Goal: Task Accomplishment & Management: Use online tool/utility

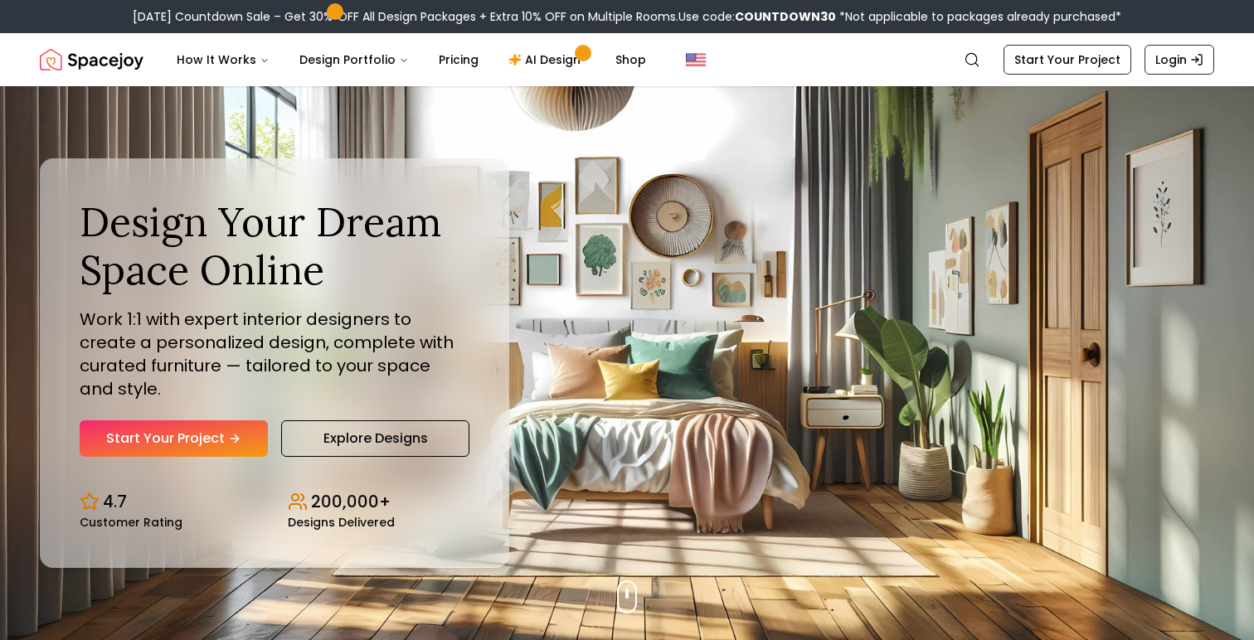
click at [482, 323] on div "Design Your Dream Space Online Work 1:1 with expert interior designers to creat…" at bounding box center [275, 362] width 470 height 409
click at [575, 279] on div "Design Your Dream Space Online Work 1:1 with expert interior designers to creat…" at bounding box center [627, 363] width 1254 height 554
click at [587, 260] on div "Design Your Dream Space Online Work 1:1 with expert interior designers to creat…" at bounding box center [627, 363] width 1254 height 554
click at [582, 239] on div "Design Your Dream Space Online Work 1:1 with expert interior designers to creat…" at bounding box center [627, 363] width 1254 height 554
click at [554, 63] on link "AI Design" at bounding box center [547, 59] width 104 height 33
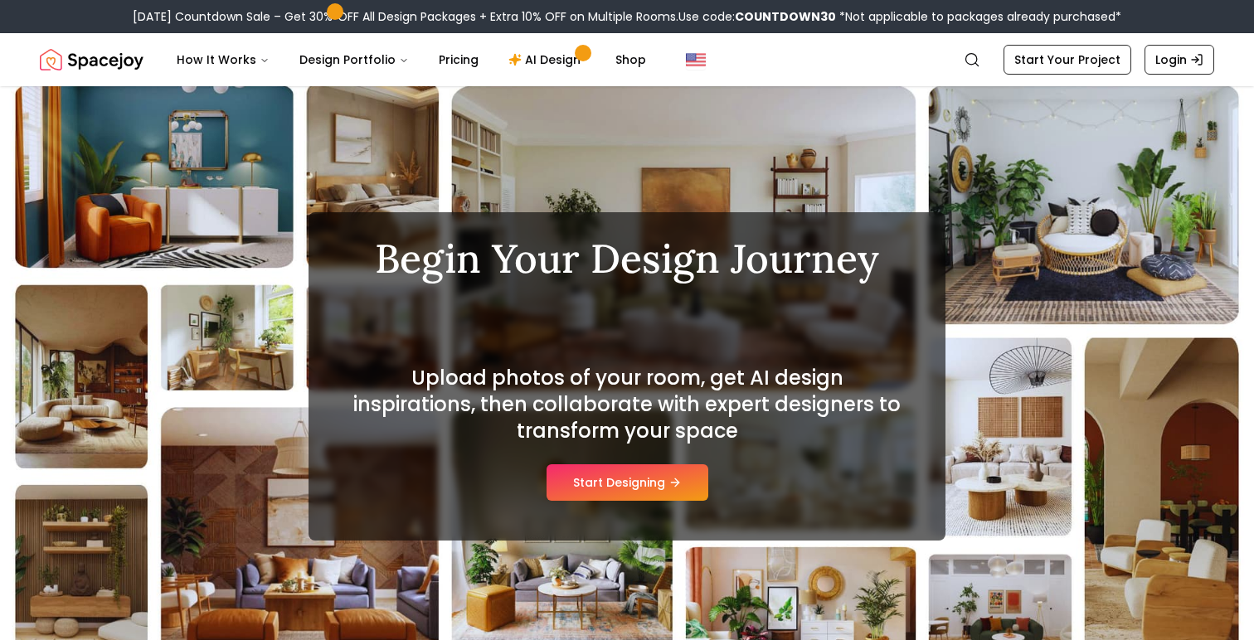
click at [640, 416] on h2 "Upload photos of your room, get AI design inspirations, then collaborate with e…" at bounding box center [626, 405] width 557 height 80
click at [606, 423] on h2 "Upload photos of your room, get AI design inspirations, then collaborate with e…" at bounding box center [626, 405] width 557 height 80
click at [620, 499] on button "Start Designing" at bounding box center [628, 483] width 162 height 36
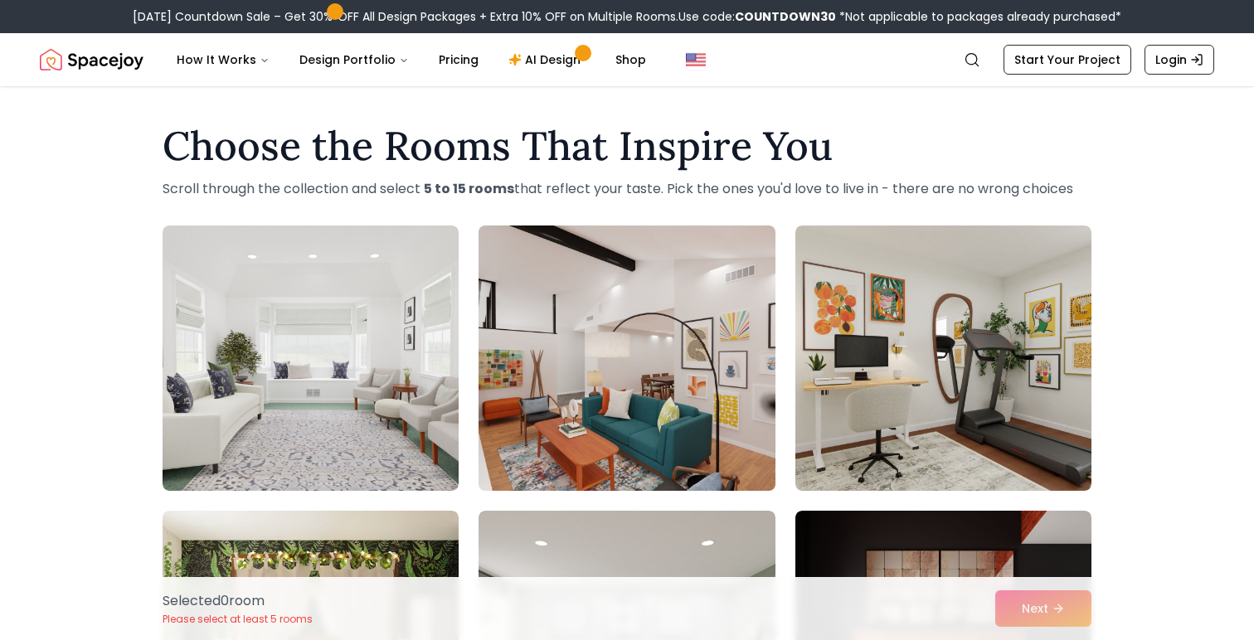
click at [545, 351] on img at bounding box center [626, 358] width 311 height 279
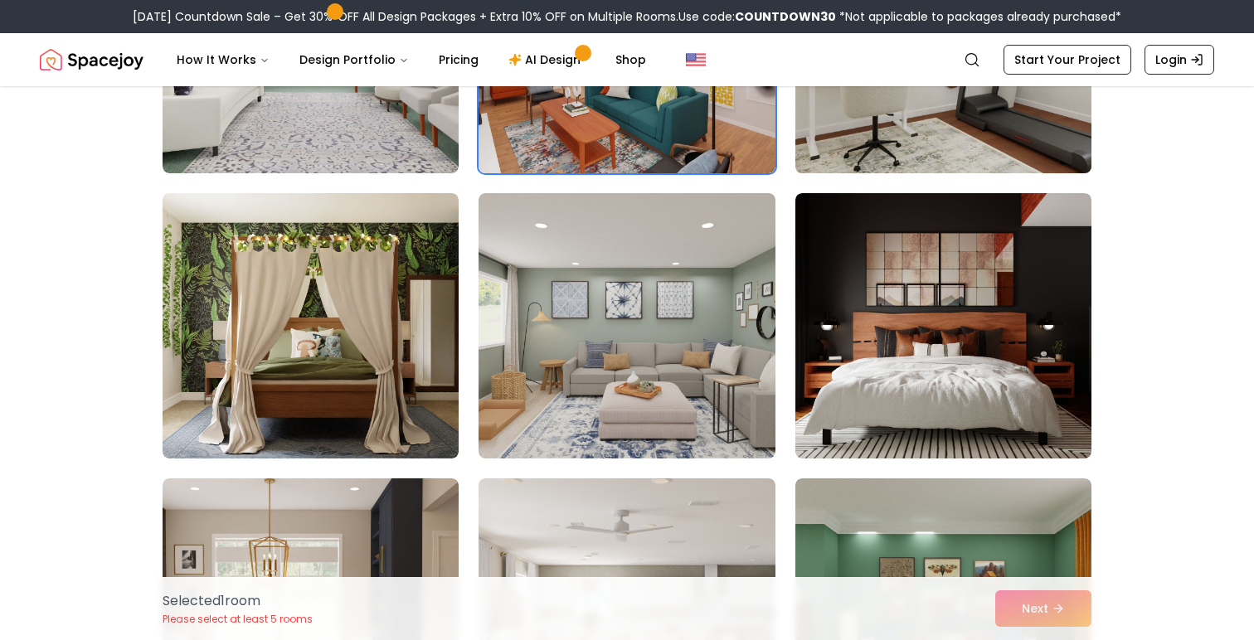
scroll to position [343, 0]
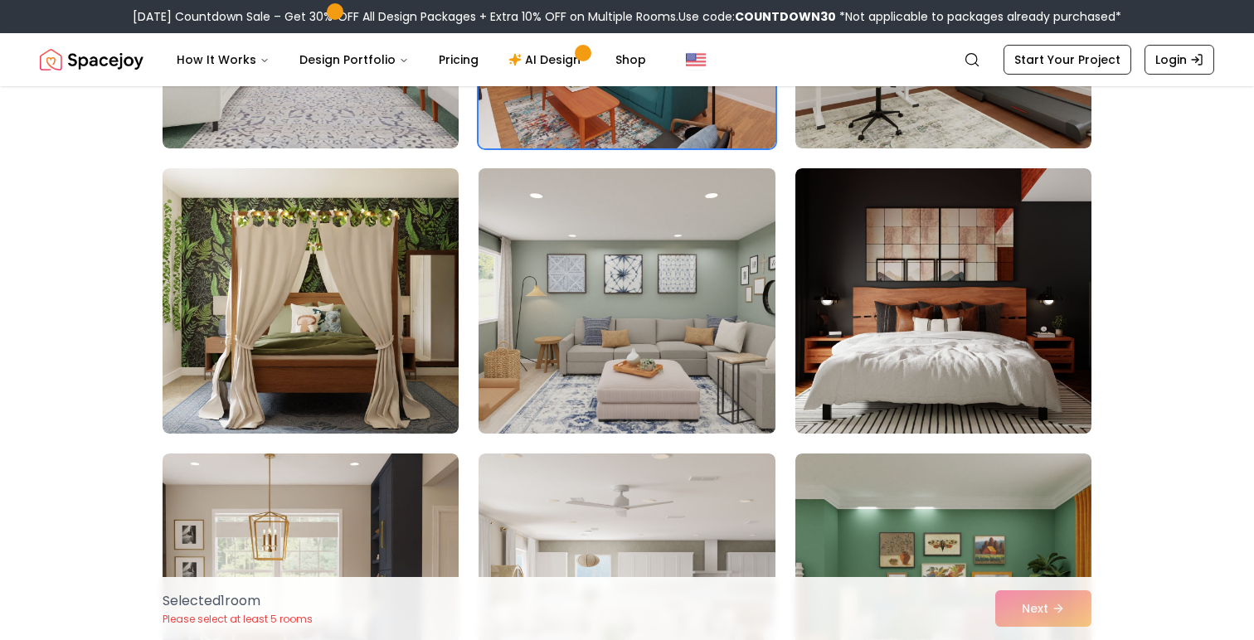
click at [670, 321] on img at bounding box center [626, 301] width 311 height 279
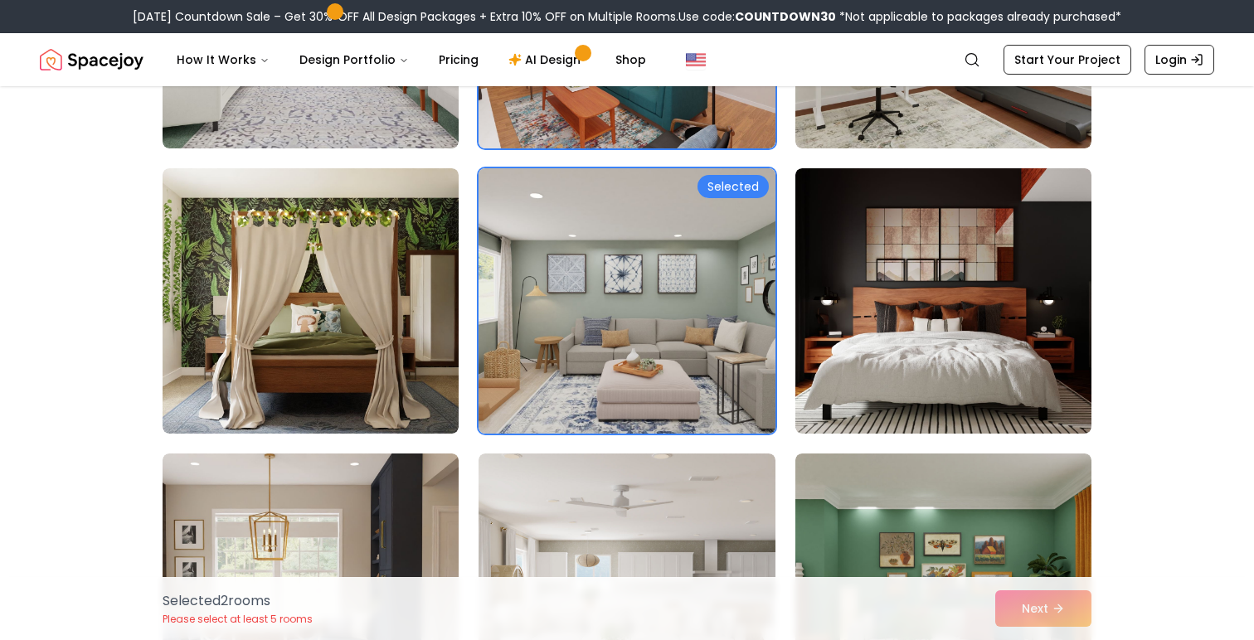
scroll to position [394, 0]
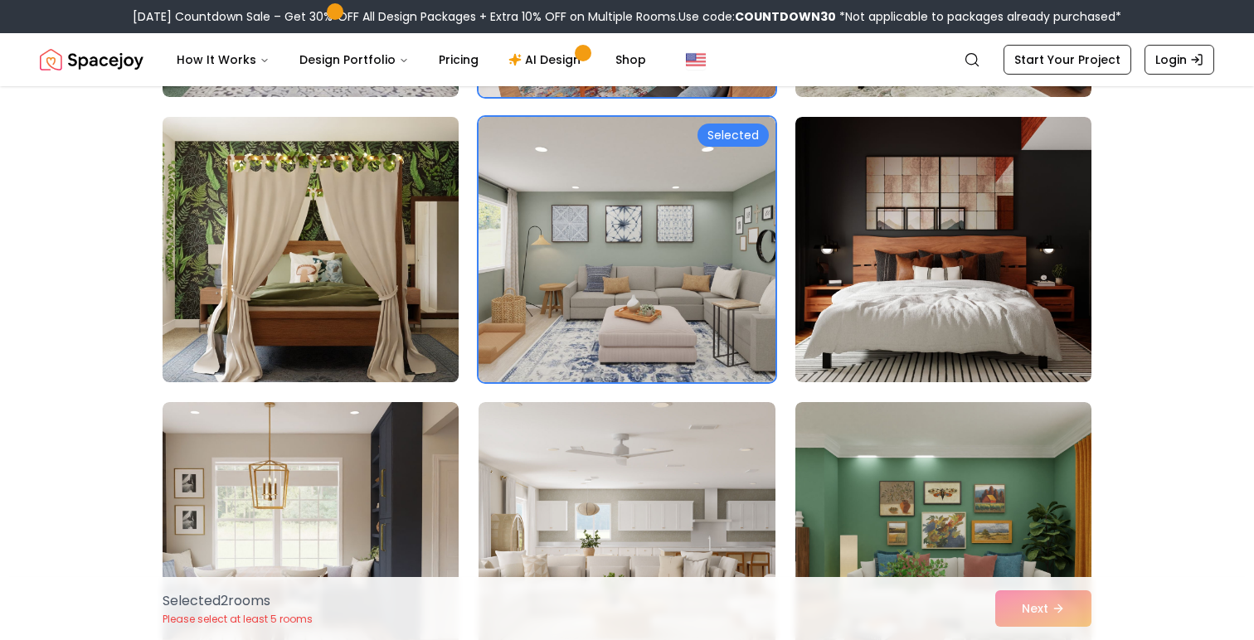
click at [394, 265] on img at bounding box center [310, 249] width 311 height 279
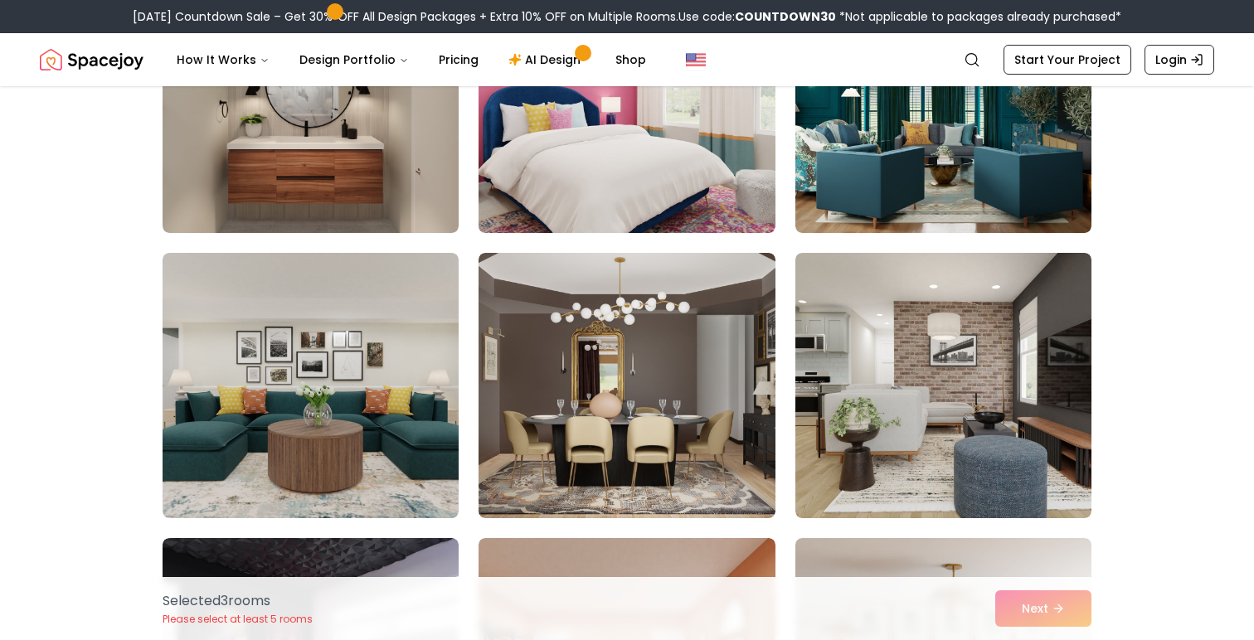
scroll to position [2299, 0]
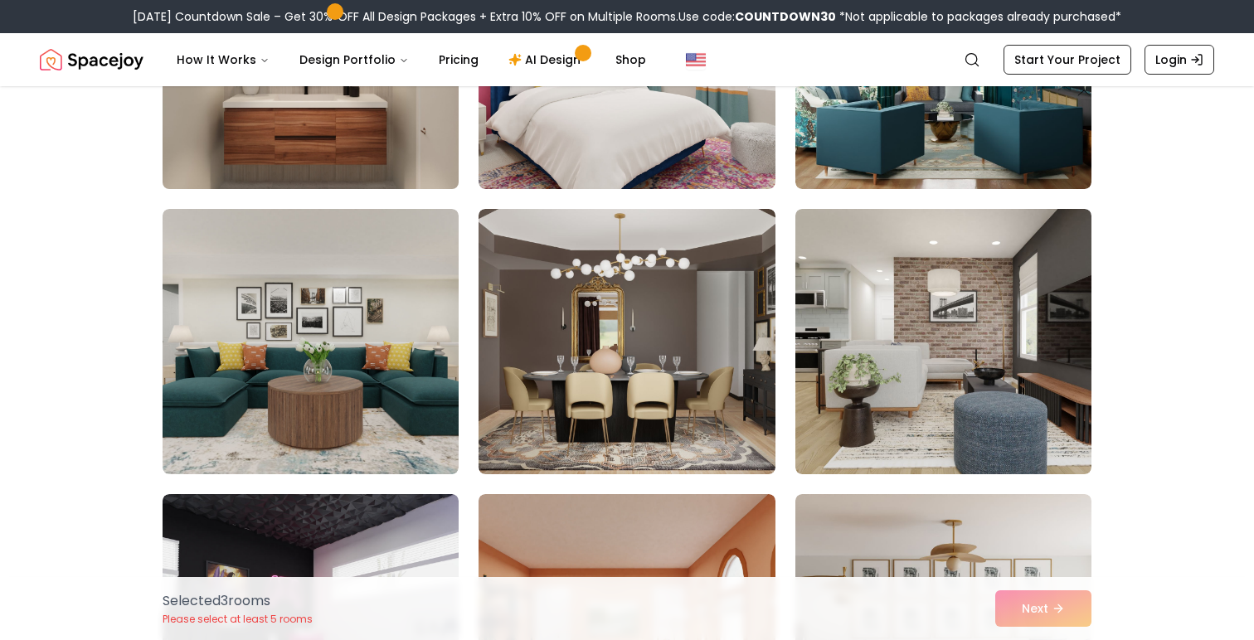
click at [338, 150] on img at bounding box center [310, 56] width 311 height 279
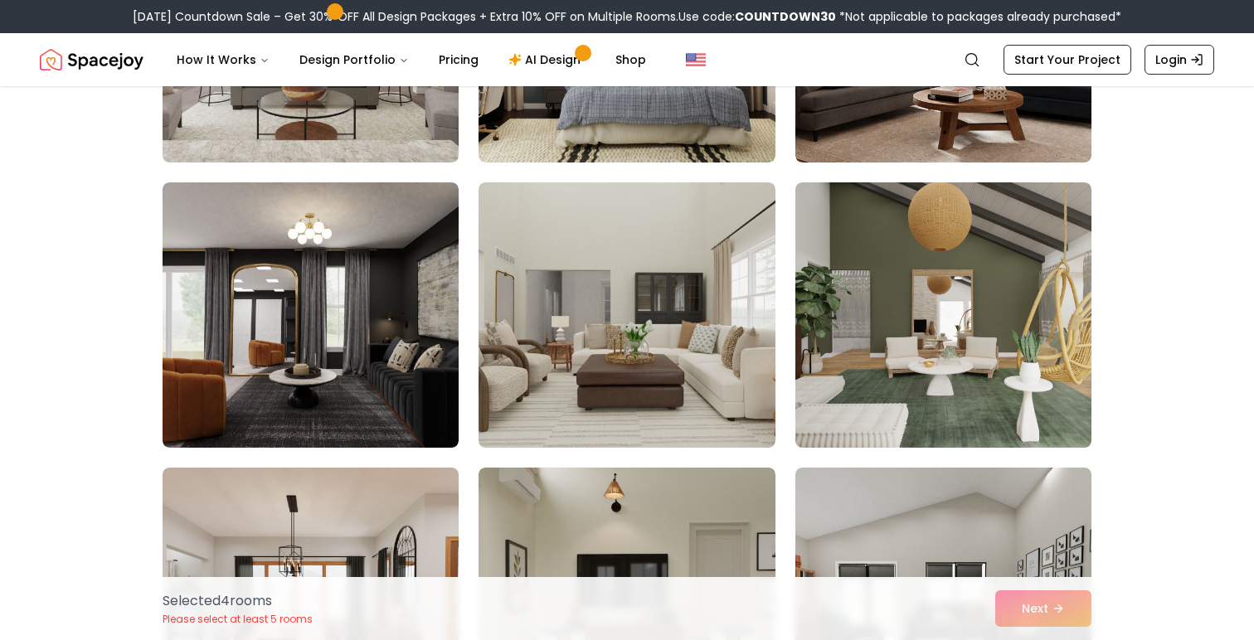
scroll to position [4041, 0]
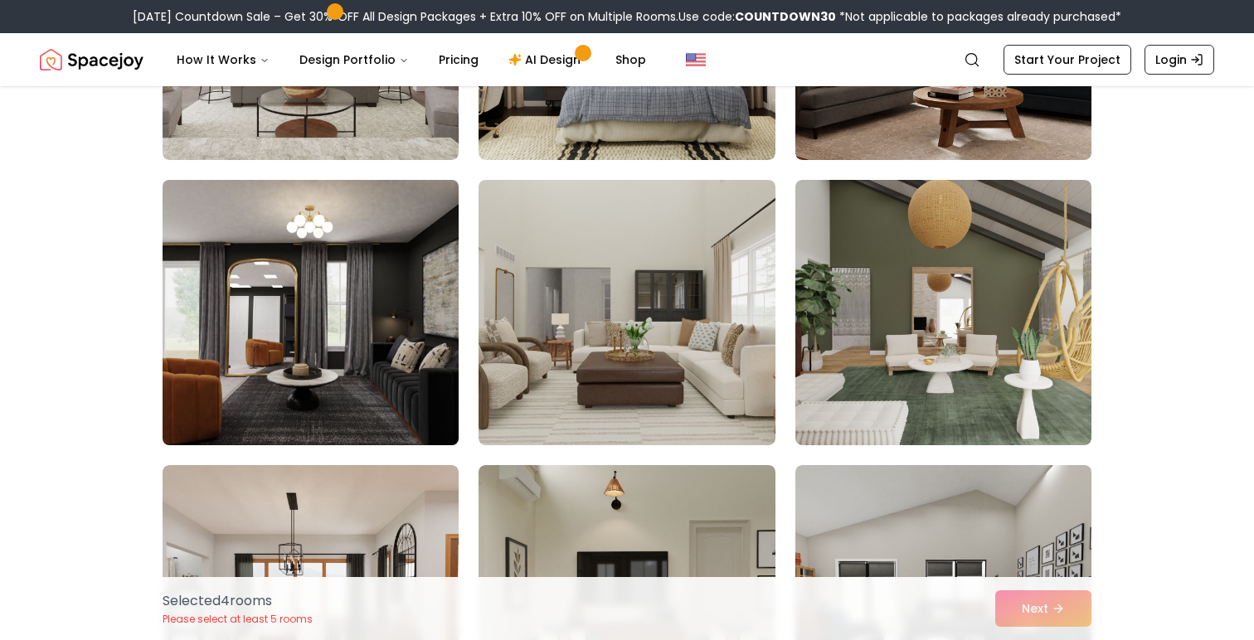
click at [336, 294] on img at bounding box center [310, 312] width 311 height 279
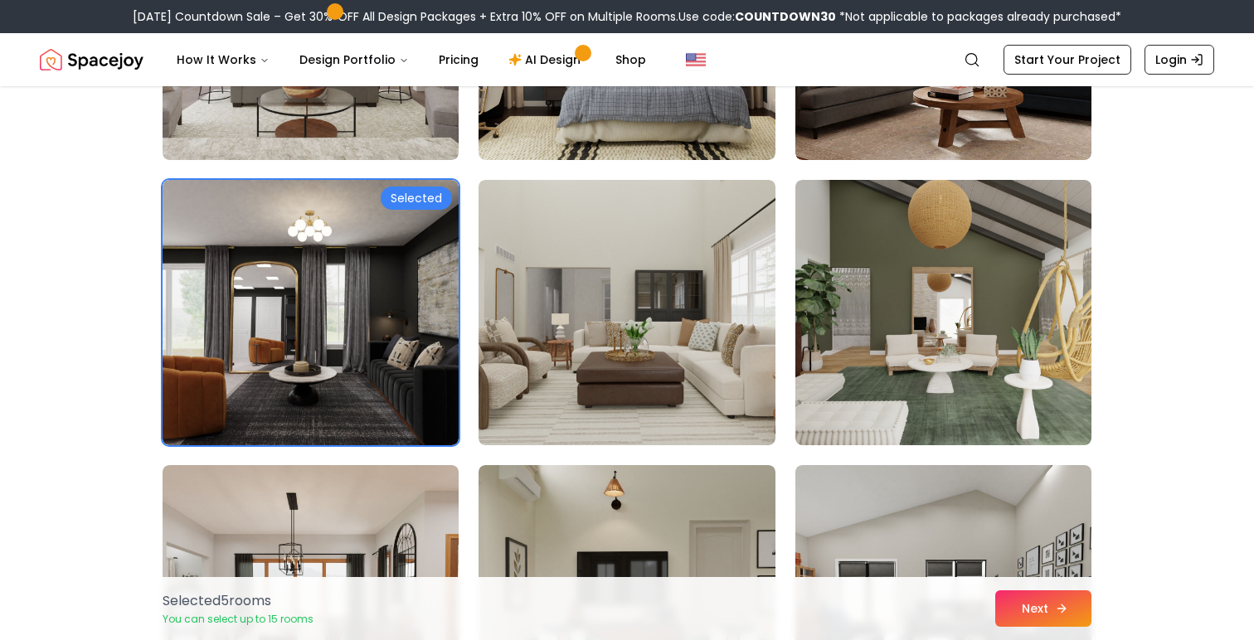
click at [1054, 617] on button "Next" at bounding box center [1043, 609] width 96 height 36
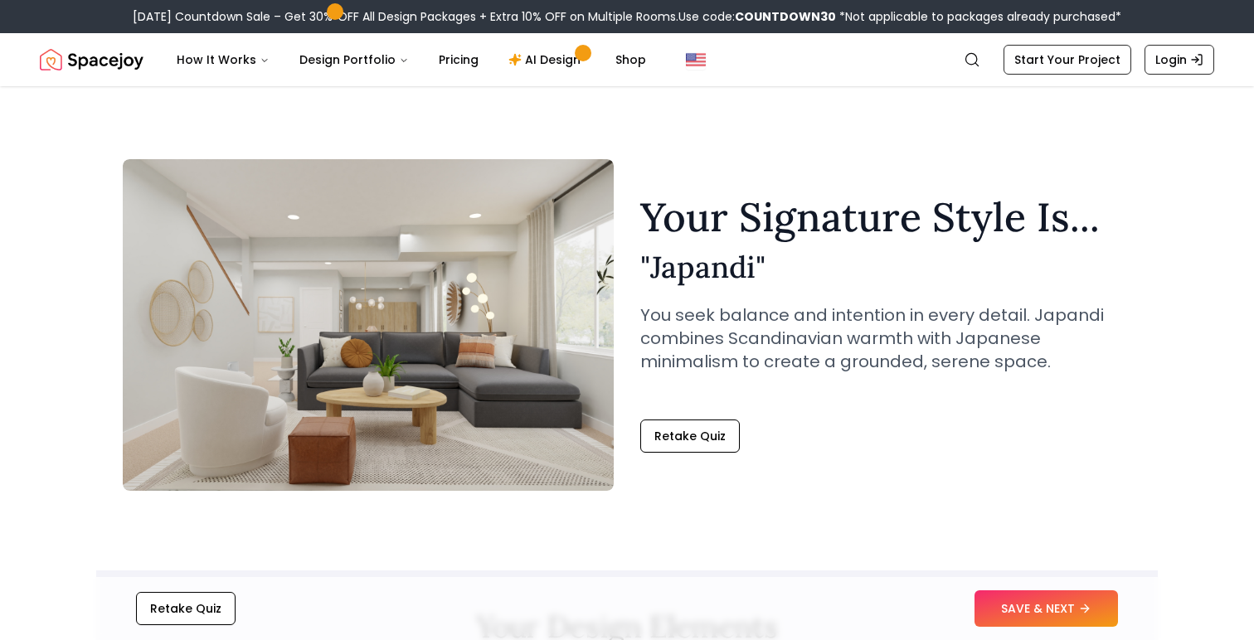
click at [820, 337] on p "You seek balance and intention in every detail. Japandi combines Scandinavian w…" at bounding box center [885, 339] width 491 height 70
click at [830, 332] on p "You seek balance and intention in every detail. Japandi combines Scandinavian w…" at bounding box center [885, 339] width 491 height 70
click at [1066, 596] on button "SAVE & NEXT" at bounding box center [1047, 609] width 144 height 36
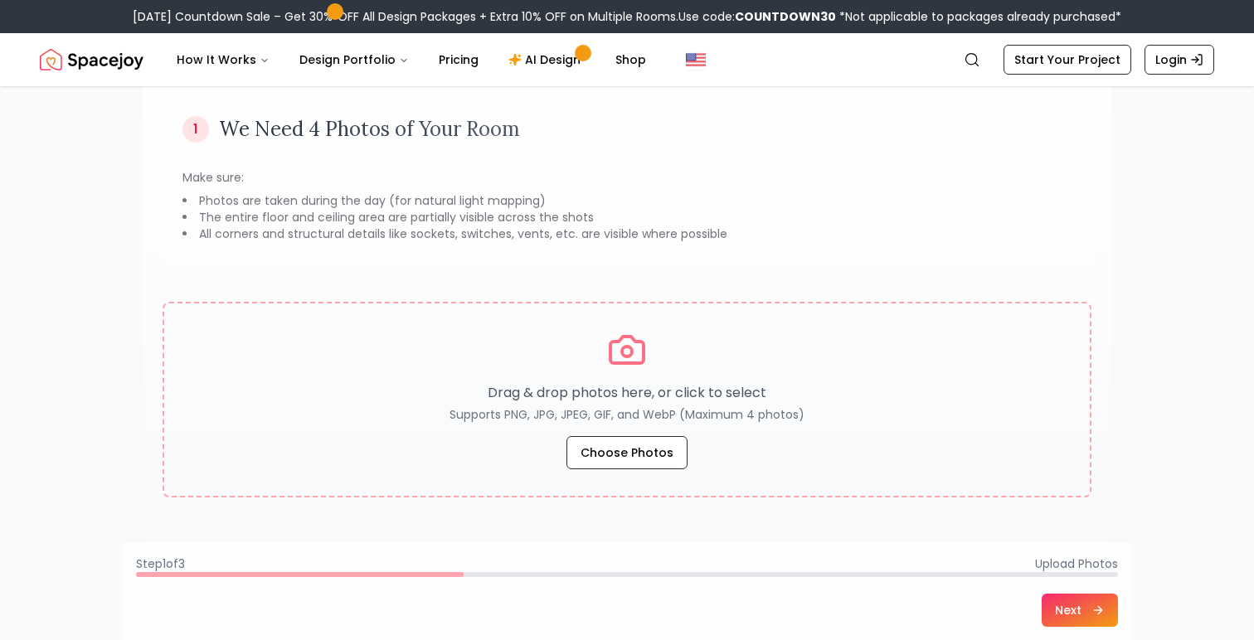
scroll to position [132, 0]
click at [705, 207] on li "The entire floor and ceiling area are partially visible across the shots" at bounding box center [626, 215] width 889 height 17
click at [444, 213] on li "The entire floor and ceiling area are partially visible across the shots" at bounding box center [626, 215] width 889 height 17
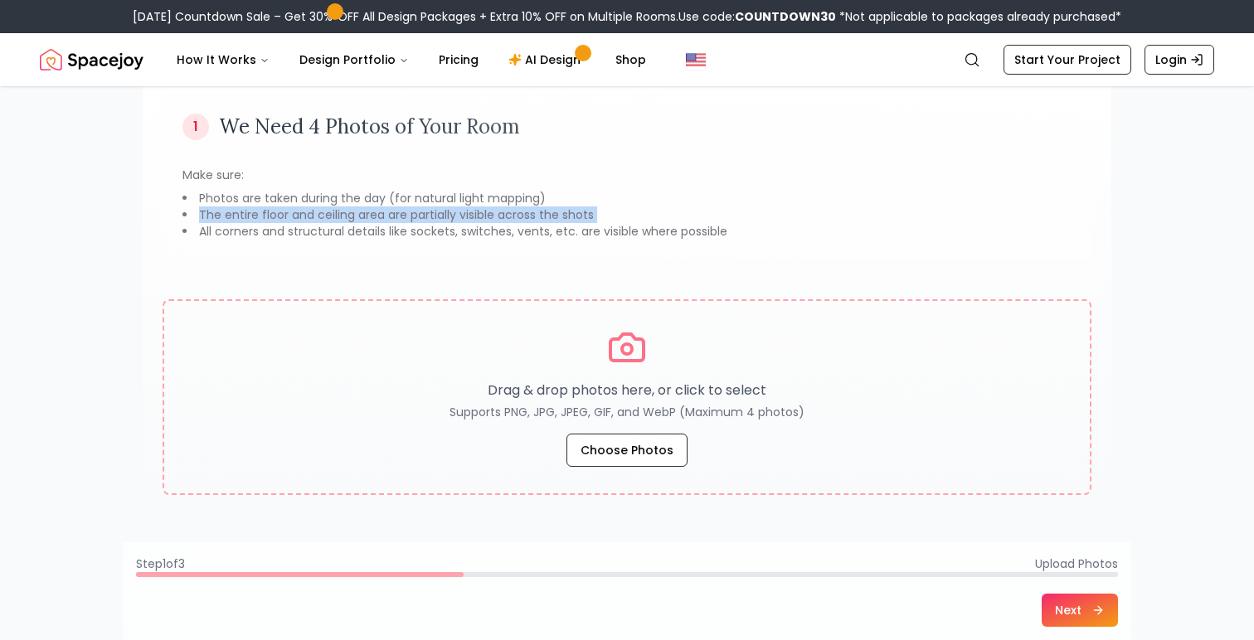
click at [444, 213] on li "The entire floor and ceiling area are partially visible across the shots" at bounding box center [626, 215] width 889 height 17
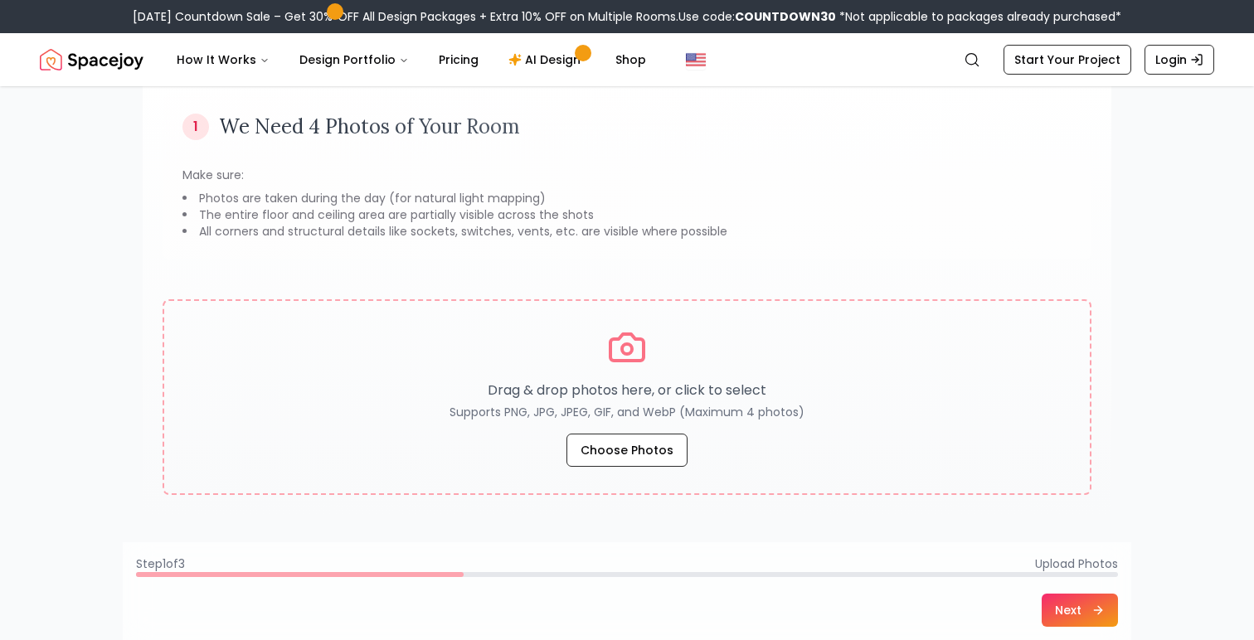
click at [447, 233] on li "All corners and structural details like sockets, switches, vents, etc. are visi…" at bounding box center [626, 231] width 889 height 17
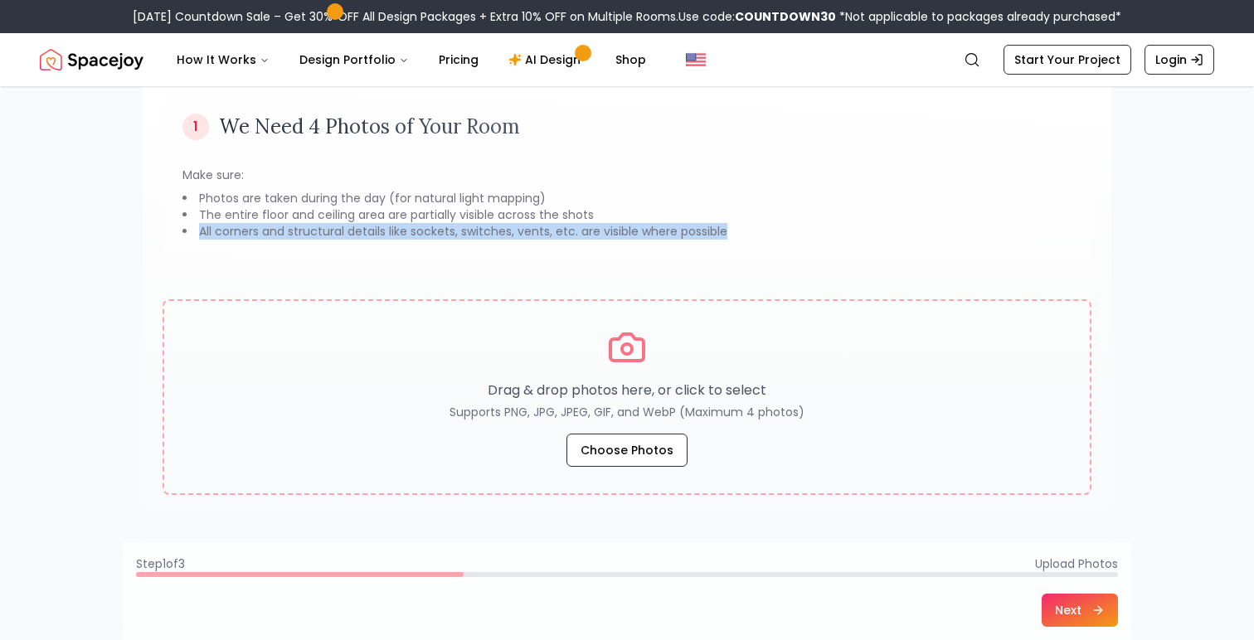
click at [447, 233] on li "All corners and structural details like sockets, switches, vents, etc. are visi…" at bounding box center [626, 231] width 889 height 17
click at [489, 234] on li "All corners and structural details like sockets, switches, vents, etc. are visi…" at bounding box center [626, 231] width 889 height 17
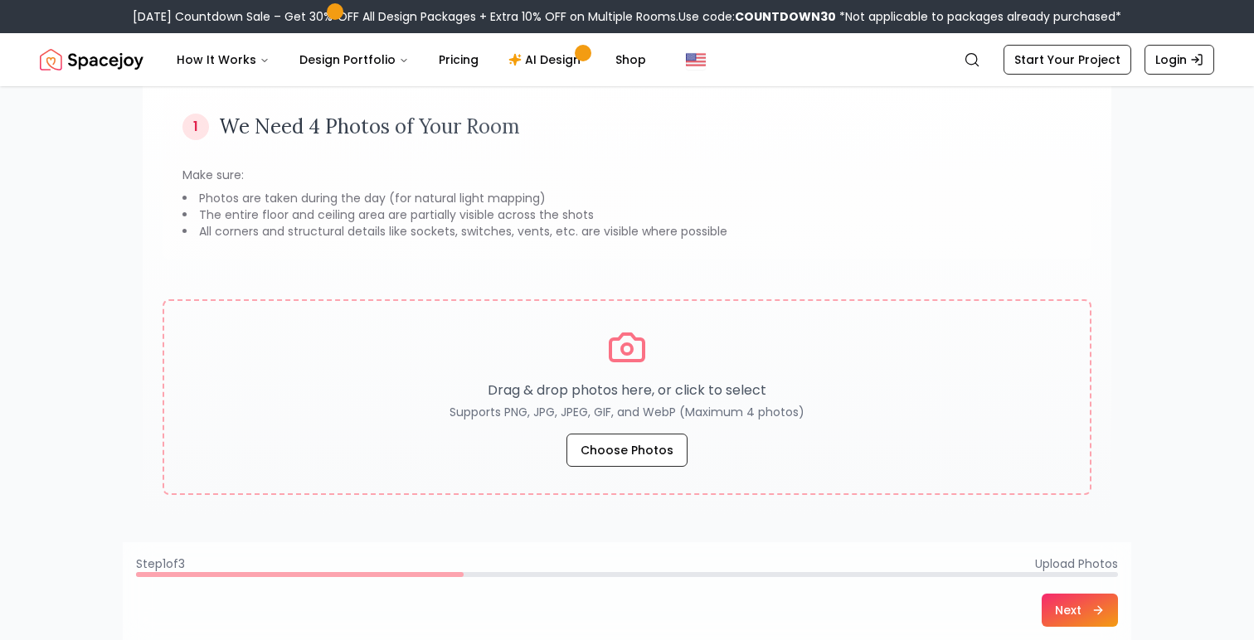
click at [633, 202] on li "Photos are taken during the day (for natural light mapping)" at bounding box center [626, 198] width 889 height 17
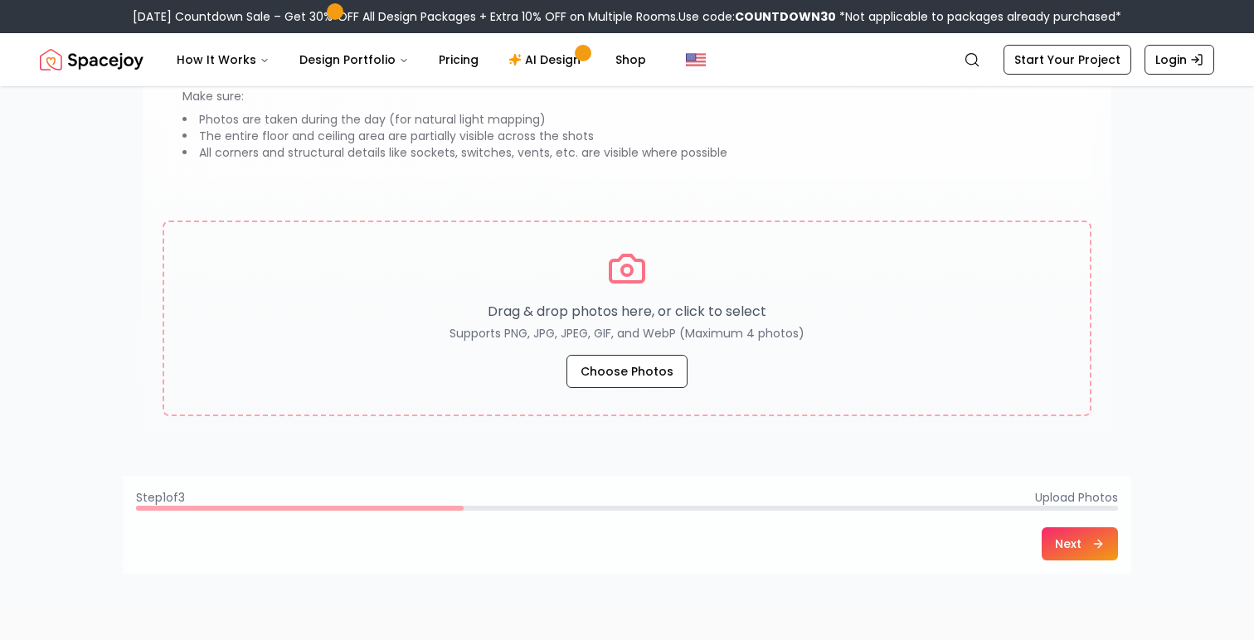
scroll to position [188, 0]
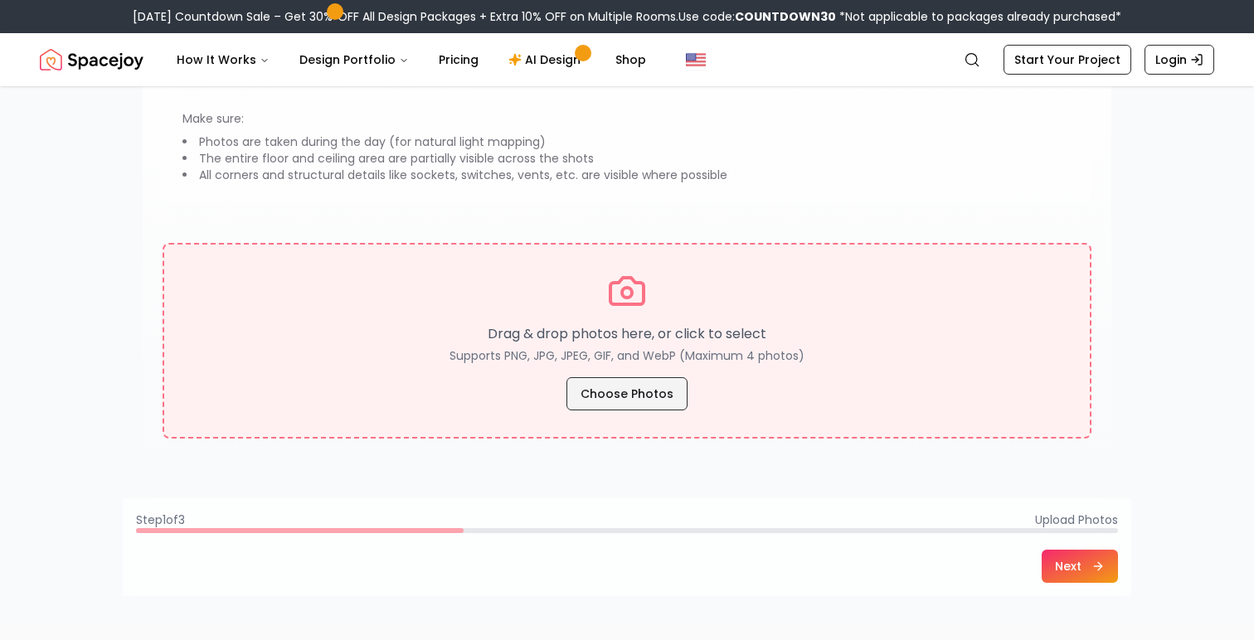
click at [626, 395] on button "Choose Photos" at bounding box center [627, 393] width 121 height 33
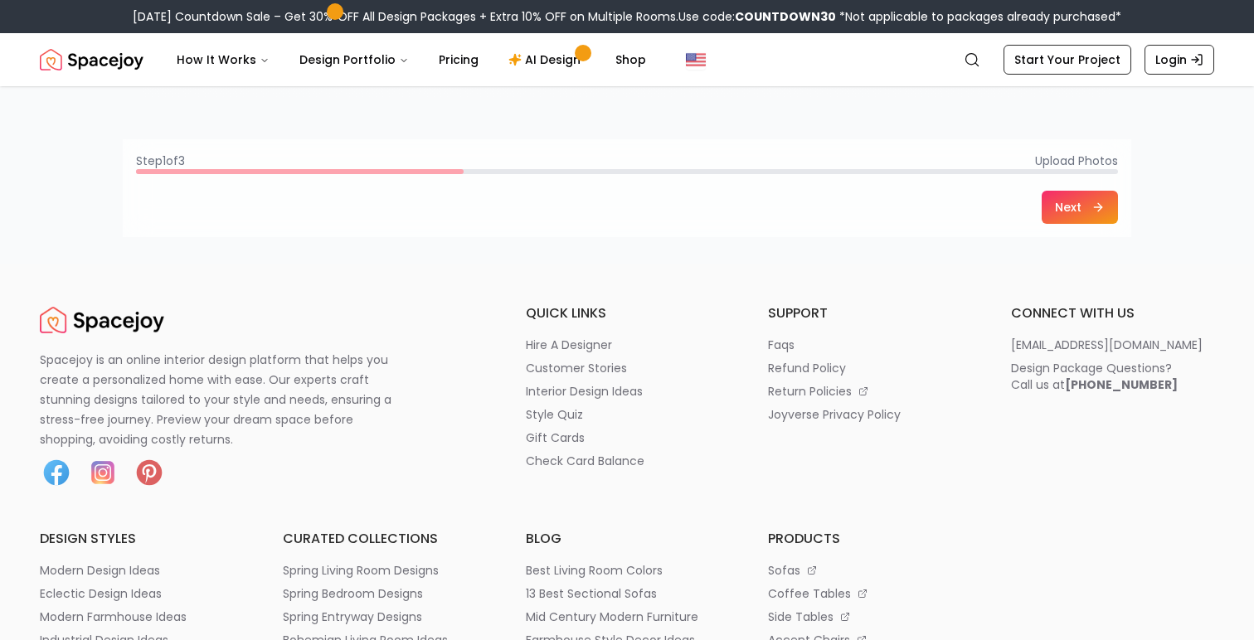
click at [1061, 207] on button "Next" at bounding box center [1080, 207] width 76 height 33
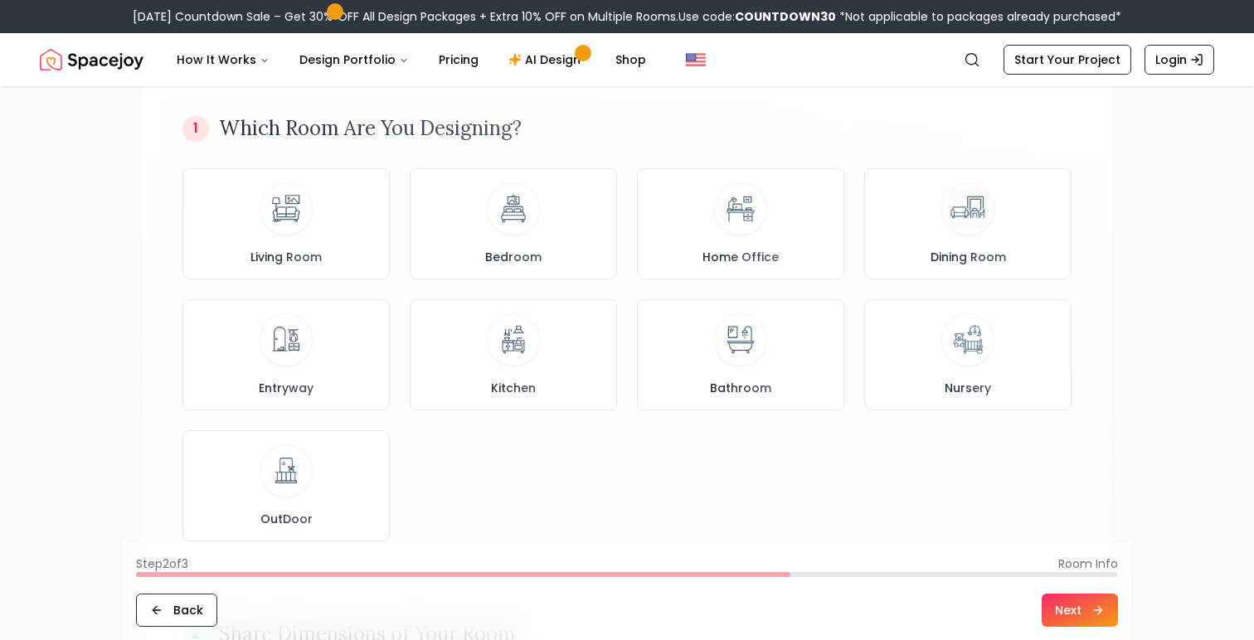
scroll to position [134, 0]
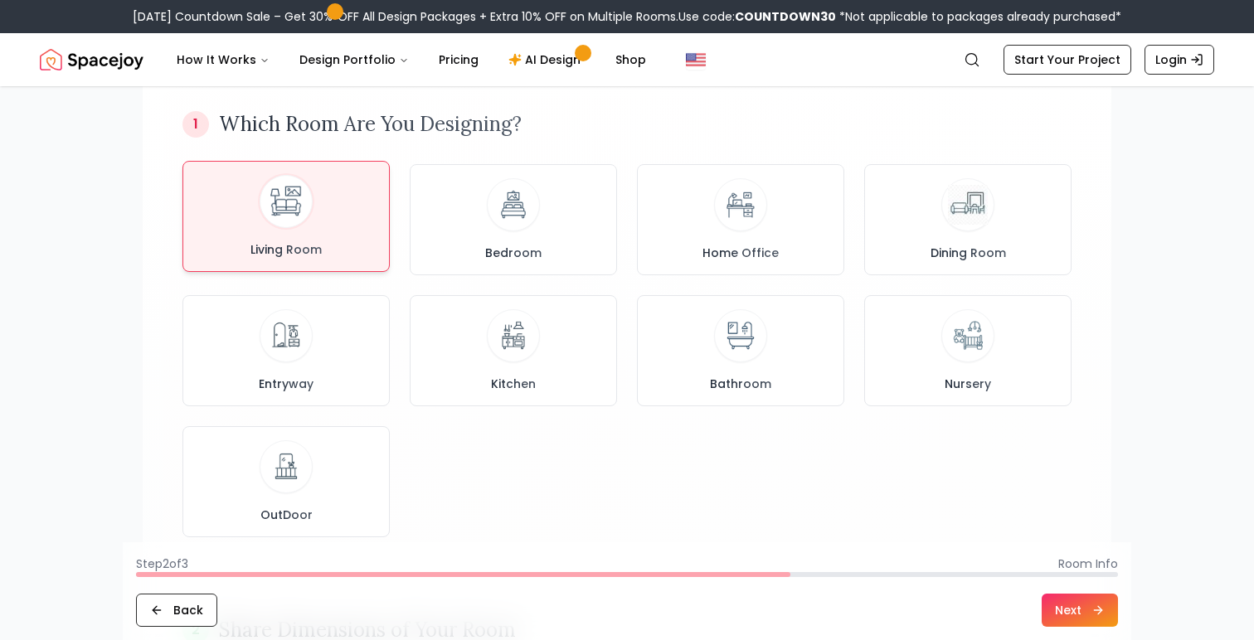
click at [321, 219] on div "Living Room" at bounding box center [286, 216] width 179 height 83
